Goal: Find specific page/section: Find specific page/section

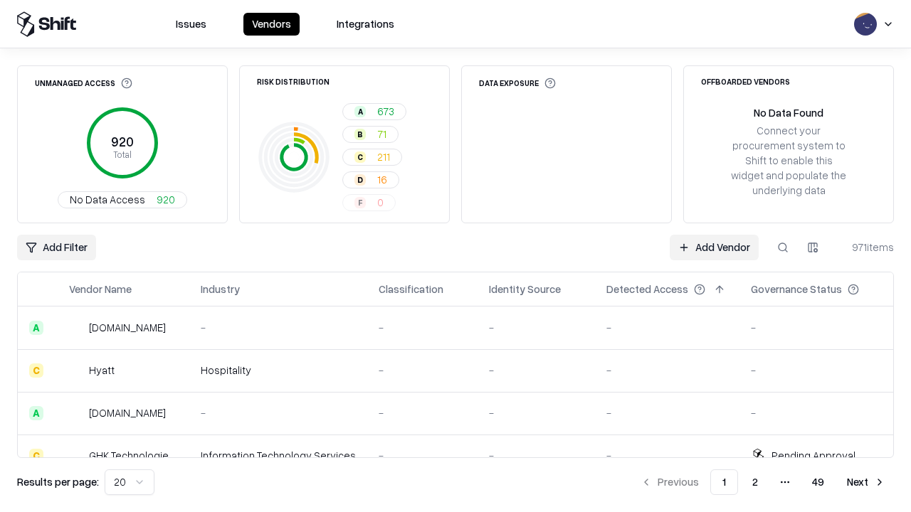
click at [455, 256] on div "Add Filter Add Vendor 971 items" at bounding box center [455, 248] width 877 height 26
click at [56, 248] on html "Issues Vendors Integrations Unmanaged Access 920 Total No Data Access 920 Risk …" at bounding box center [455, 256] width 911 height 512
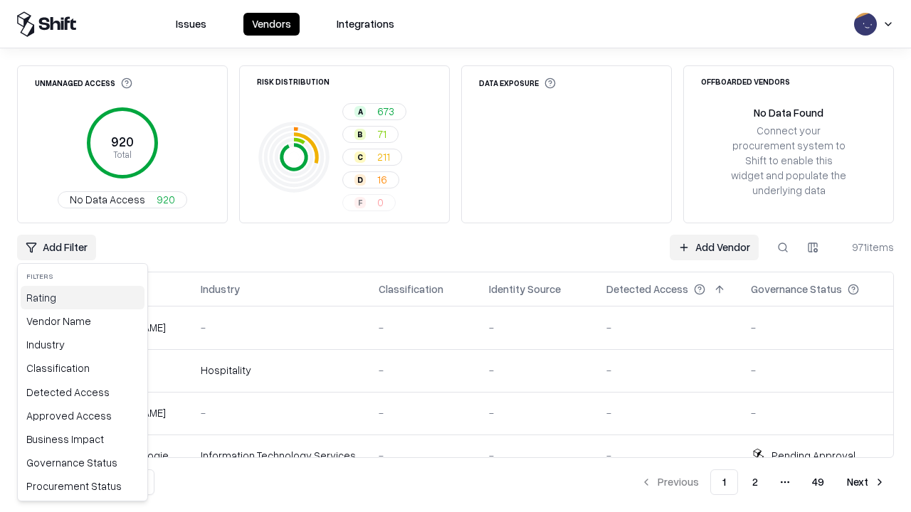
click at [83, 297] on div "Rating" at bounding box center [83, 297] width 124 height 23
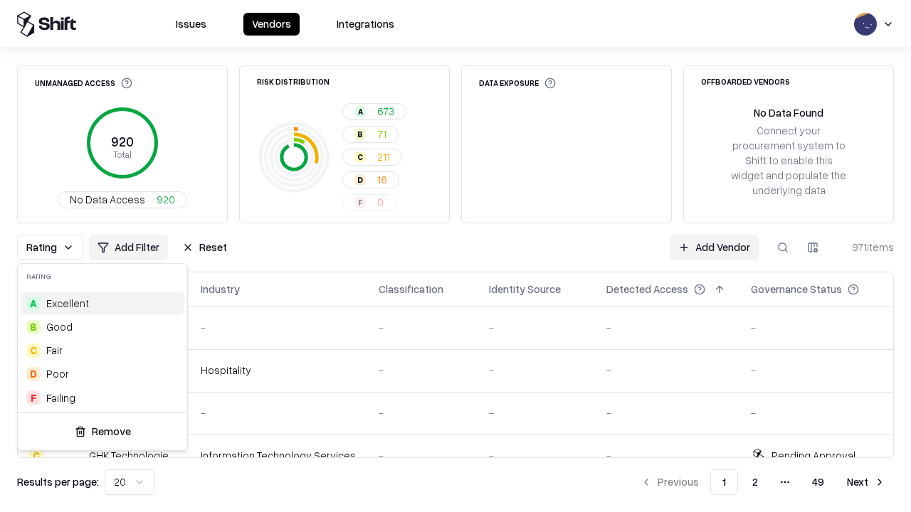
click at [455, 256] on html "Issues Vendors Integrations Unmanaged Access 920 Total No Data Access 920 Risk …" at bounding box center [455, 256] width 911 height 512
click at [455, 256] on div "Rating Add Filter Reset Add Vendor 971 items" at bounding box center [455, 248] width 877 height 26
click at [204, 248] on button "Reset" at bounding box center [205, 248] width 62 height 26
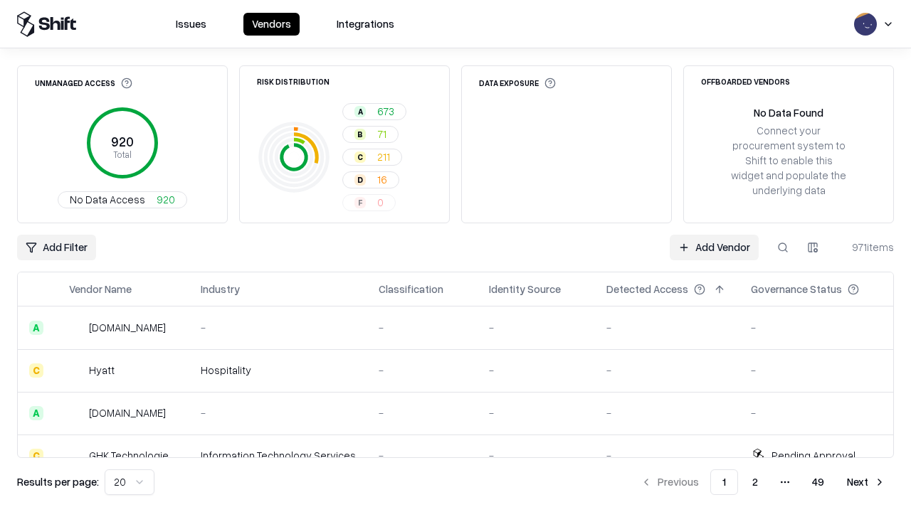
click at [455, 256] on div "Add Filter Add Vendor 971 items" at bounding box center [455, 248] width 877 height 26
click at [56, 248] on html "Issues Vendors Integrations Unmanaged Access 920 Total No Data Access 920 Risk …" at bounding box center [455, 256] width 911 height 512
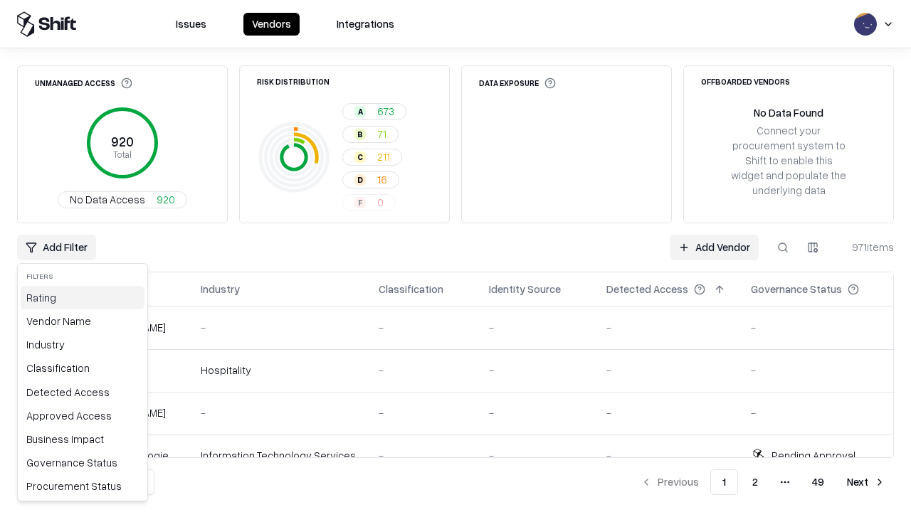
click at [83, 297] on div "Rating" at bounding box center [83, 297] width 124 height 23
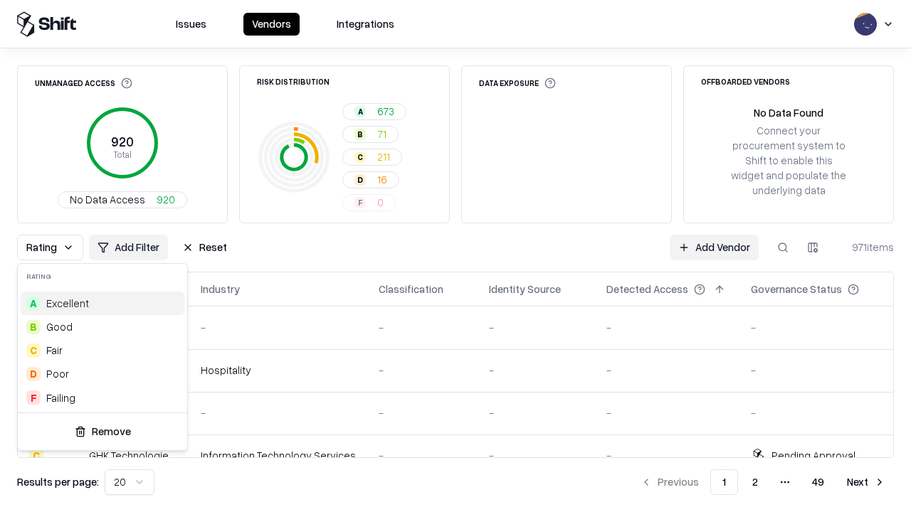
click at [102, 374] on div "D Poor" at bounding box center [103, 373] width 164 height 23
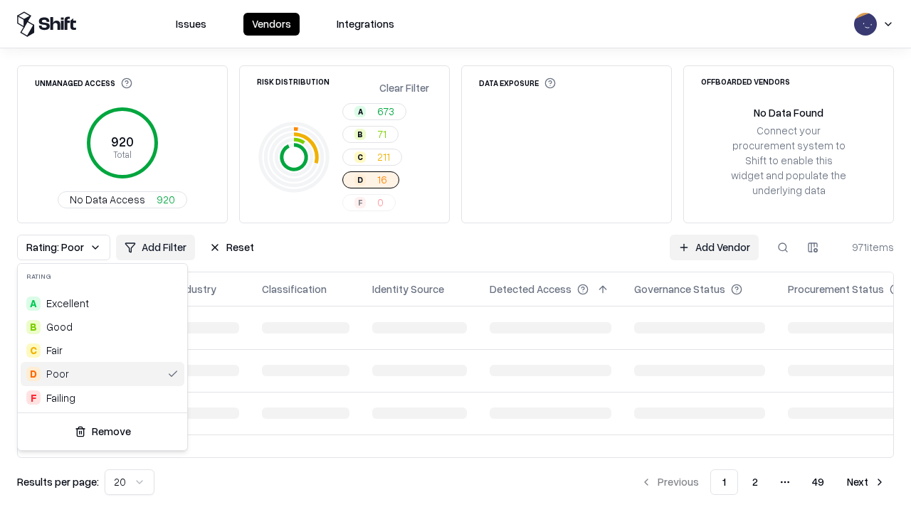
click at [455, 256] on html "Issues Vendors Integrations Unmanaged Access 920 Total No Data Access 920 Risk …" at bounding box center [455, 256] width 911 height 512
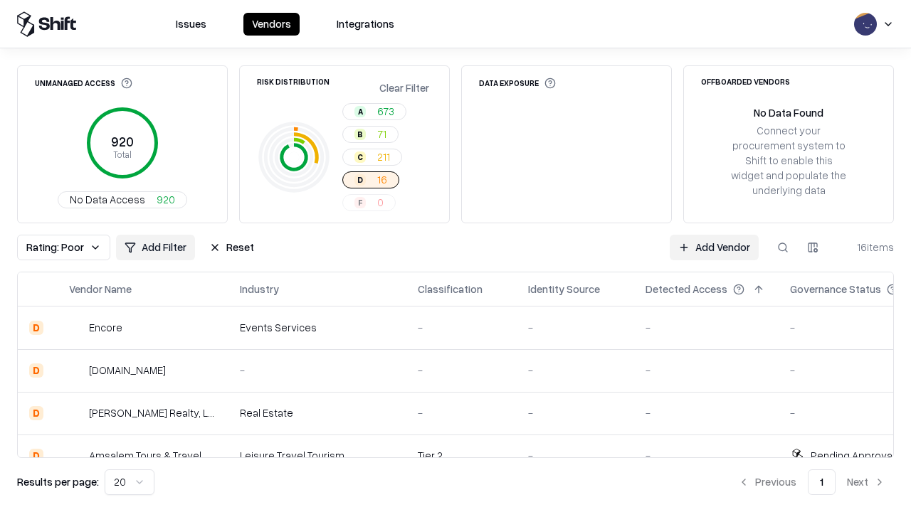
click at [455, 256] on div "Rating: Poor Add Filter Reset Add Vendor 16 items" at bounding box center [455, 248] width 877 height 26
click at [231, 248] on button "Reset" at bounding box center [232, 248] width 62 height 26
click at [455, 256] on div "Add Filter Add Vendor 16 items" at bounding box center [455, 248] width 877 height 26
click at [56, 248] on html "Issues Vendors Integrations Unmanaged Access 920 Total No Data Access 920 Risk …" at bounding box center [455, 256] width 911 height 512
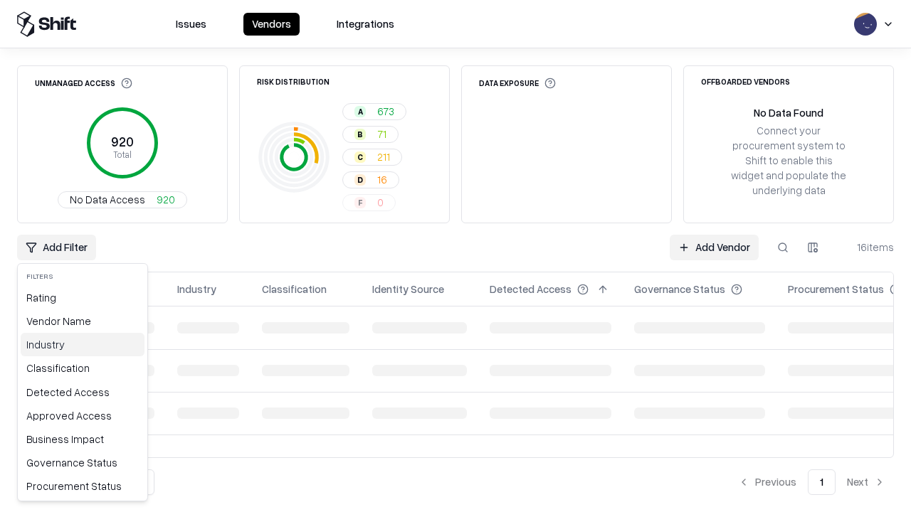
click at [83, 344] on div "Industry" at bounding box center [83, 344] width 124 height 23
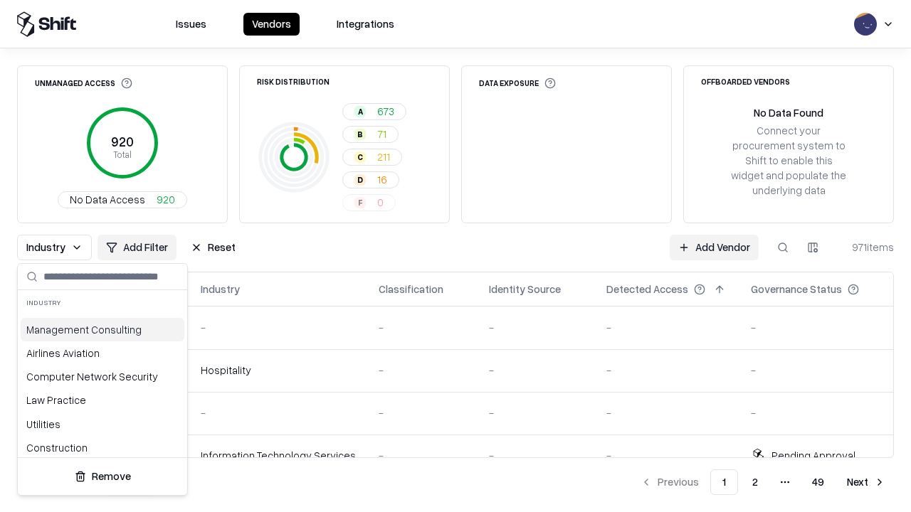
click at [455, 256] on html "Issues Vendors Integrations Unmanaged Access 920 Total No Data Access 920 Risk …" at bounding box center [455, 256] width 911 height 512
click at [455, 256] on div "Industry Add Filter Reset Add Vendor 971 items" at bounding box center [455, 248] width 877 height 26
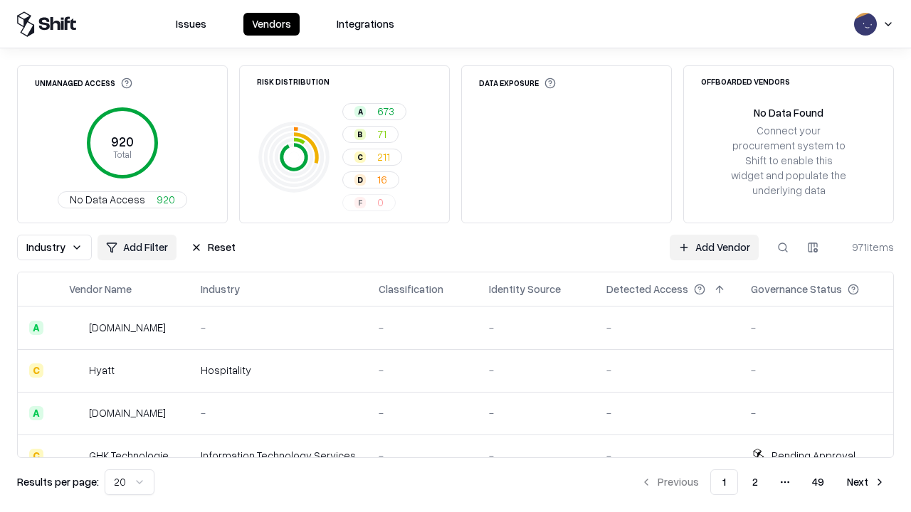
click at [213, 248] on button "Reset" at bounding box center [213, 248] width 62 height 26
